Goal: Task Accomplishment & Management: Complete application form

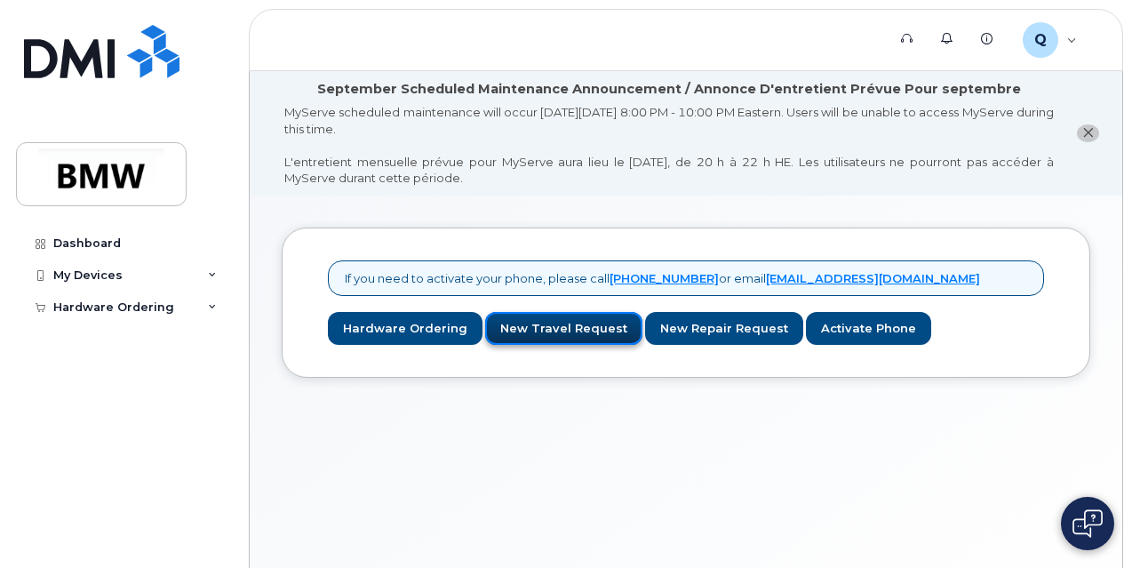
click at [531, 320] on link "New Travel Request" at bounding box center [563, 328] width 157 height 33
click at [157, 301] on div "Hardware Ordering" at bounding box center [113, 307] width 121 height 14
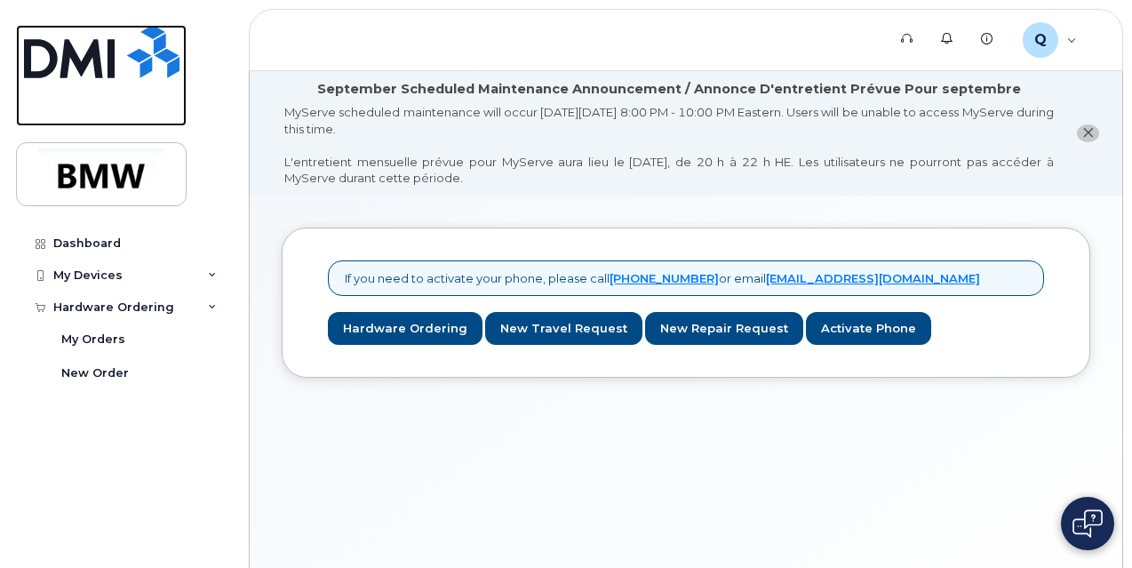
click at [27, 40] on img at bounding box center [102, 51] width 156 height 53
